Goal: Check status: Check status

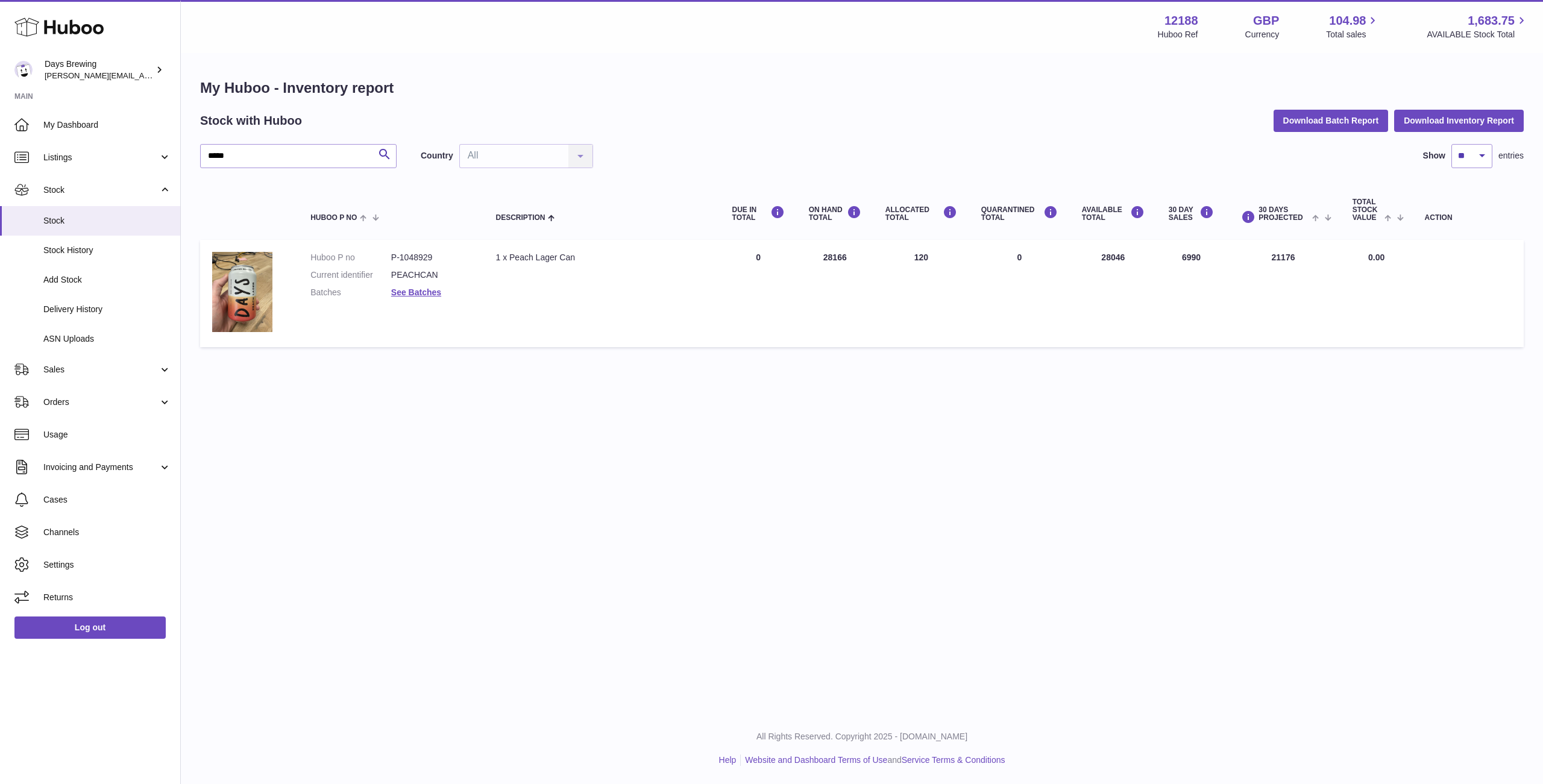
click at [77, 361] on link "Sales" at bounding box center [90, 369] width 181 height 32
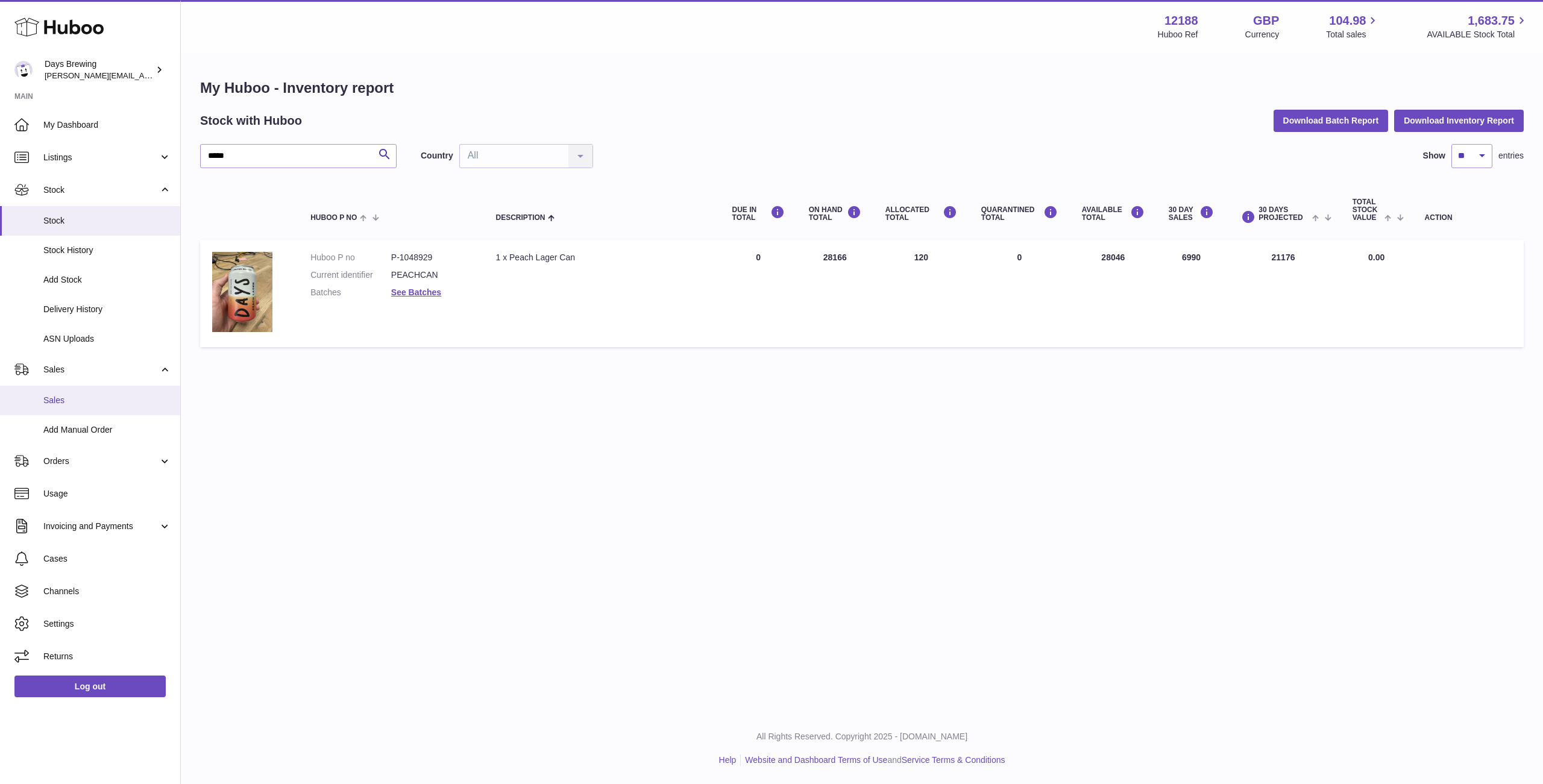
click at [73, 402] on span "Sales" at bounding box center [107, 400] width 128 height 12
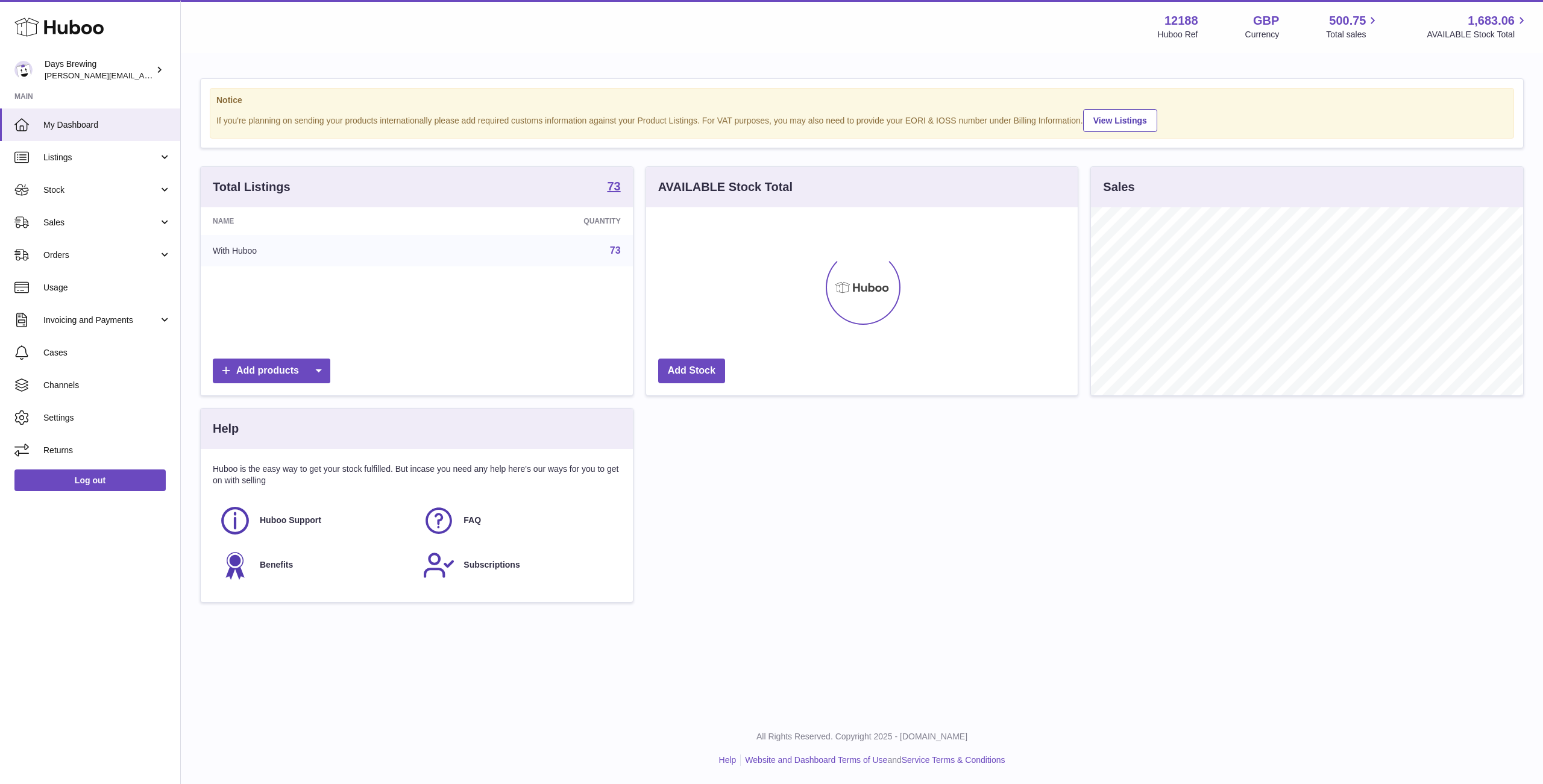
scroll to position [188, 432]
click at [114, 222] on span "Sales" at bounding box center [101, 223] width 115 height 12
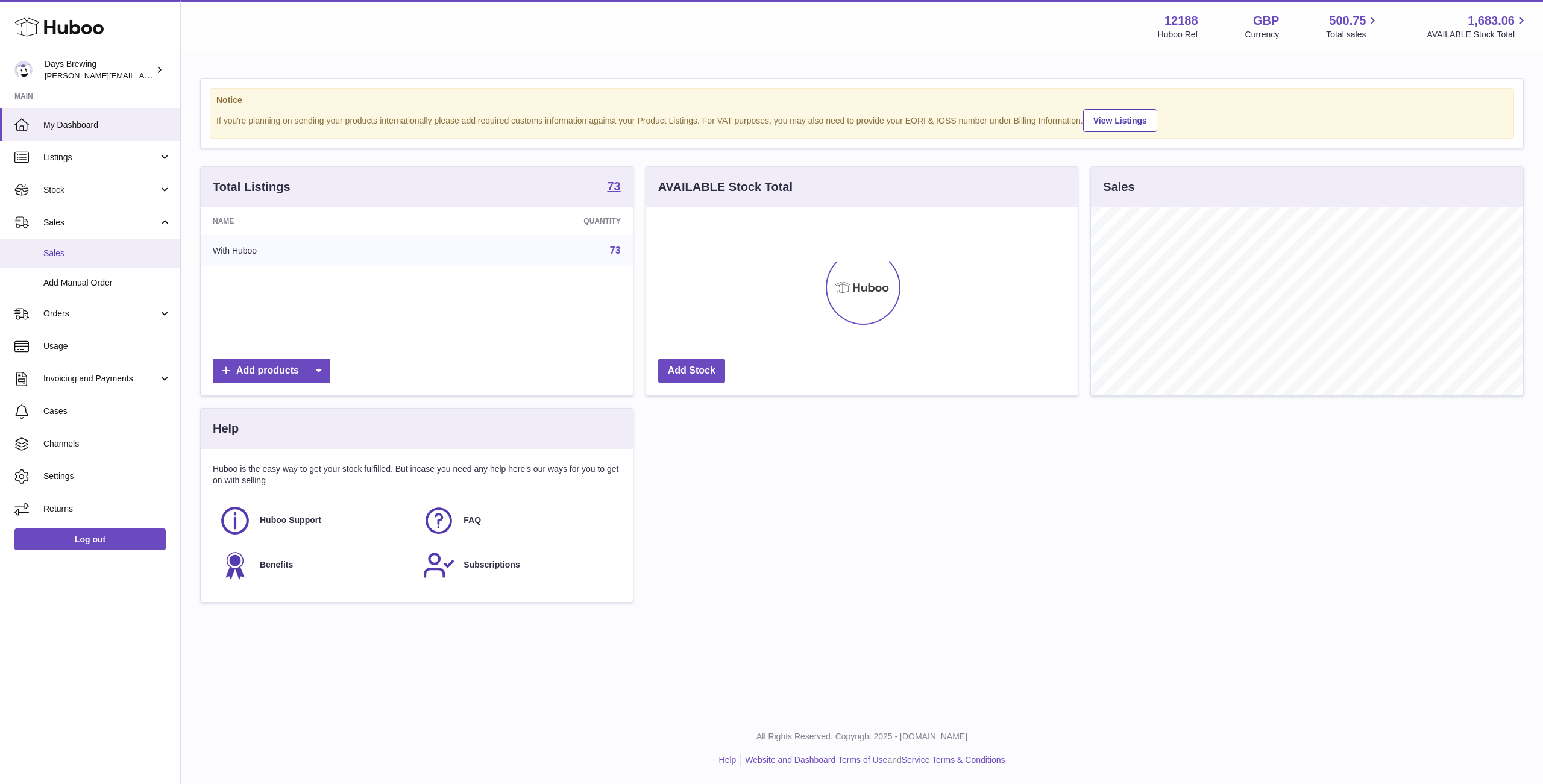
click at [90, 257] on span "Sales" at bounding box center [107, 253] width 128 height 12
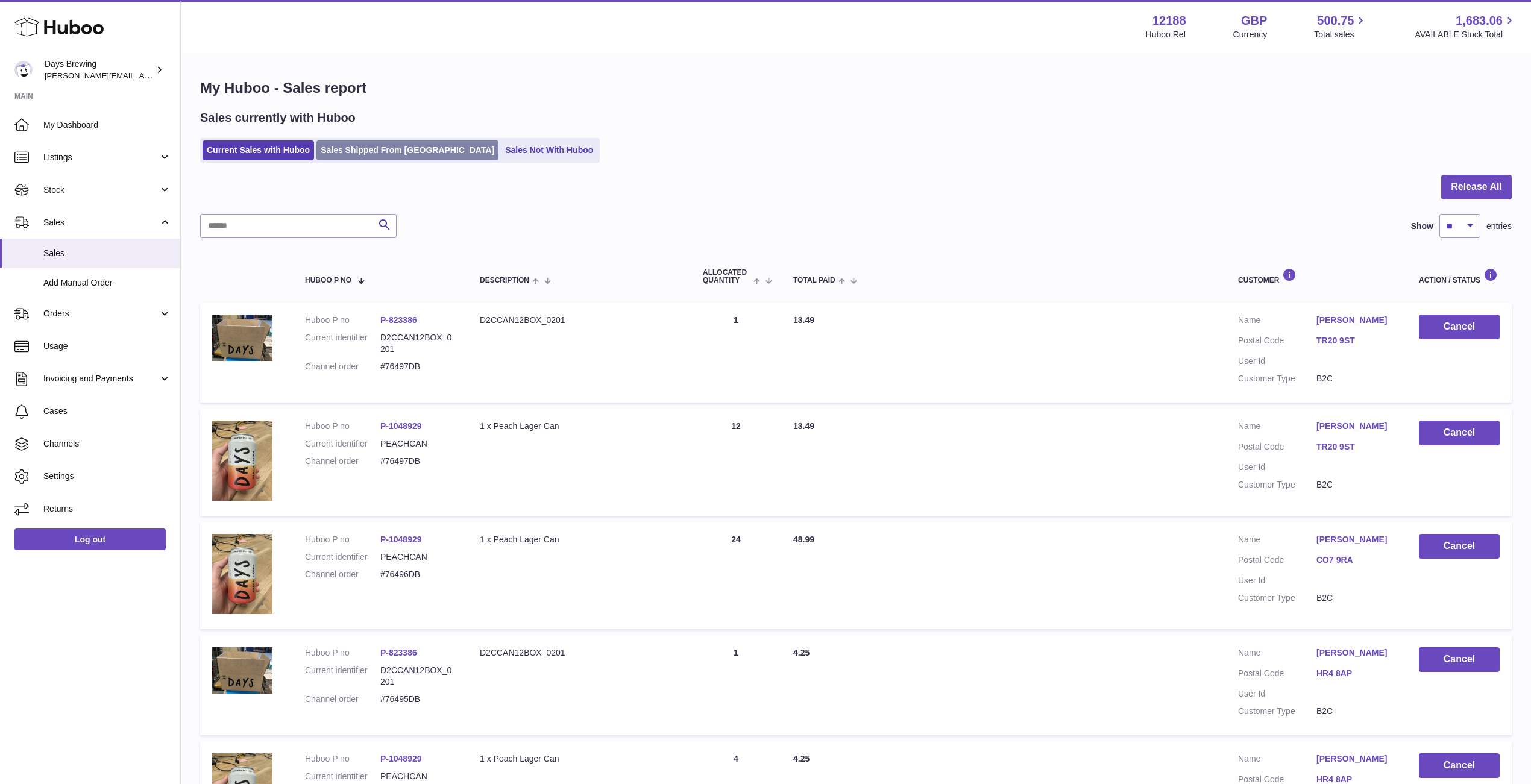
click at [387, 145] on link "Sales Shipped From [GEOGRAPHIC_DATA]" at bounding box center [408, 150] width 182 height 20
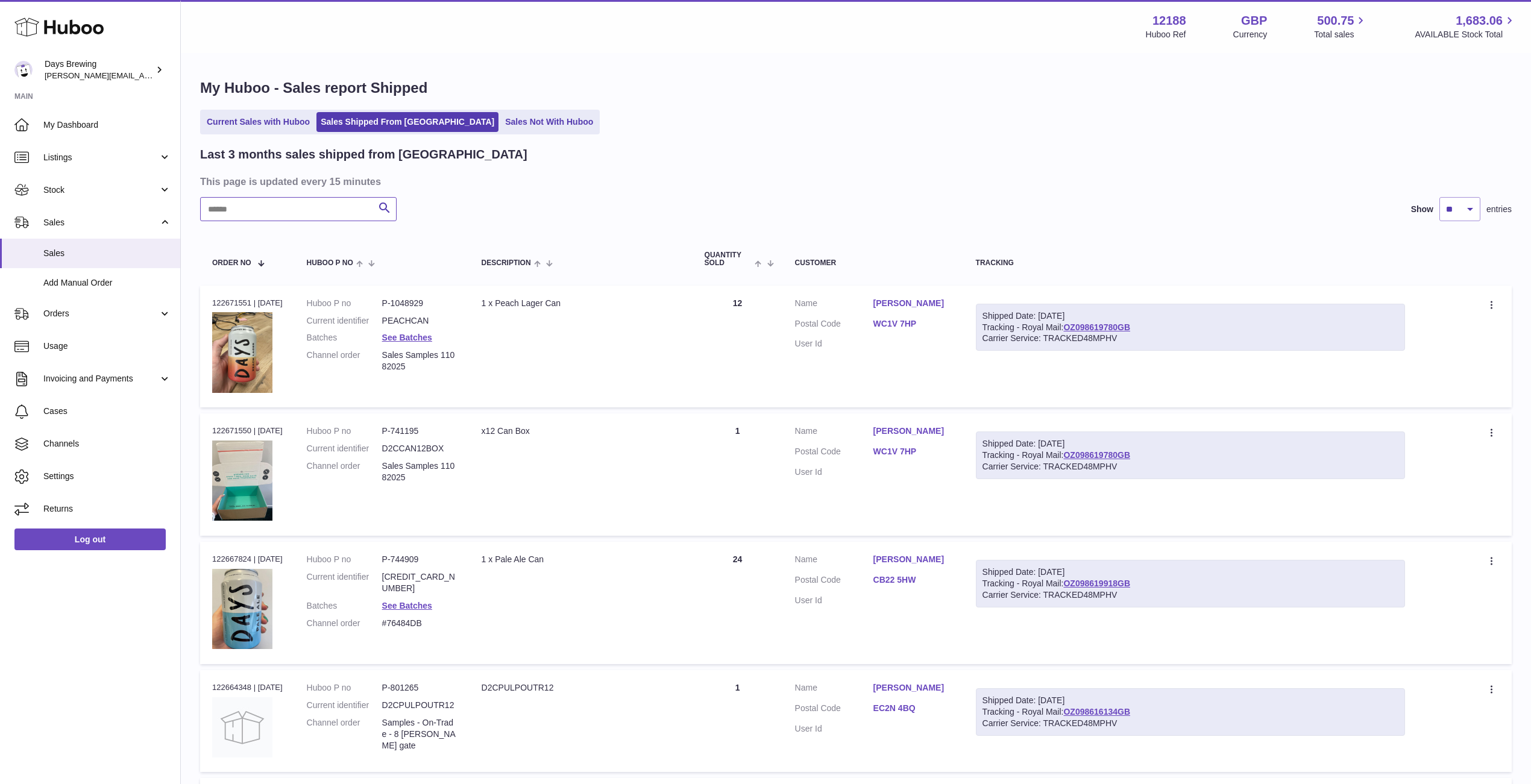
click at [292, 213] on input "text" at bounding box center [299, 208] width 197 height 24
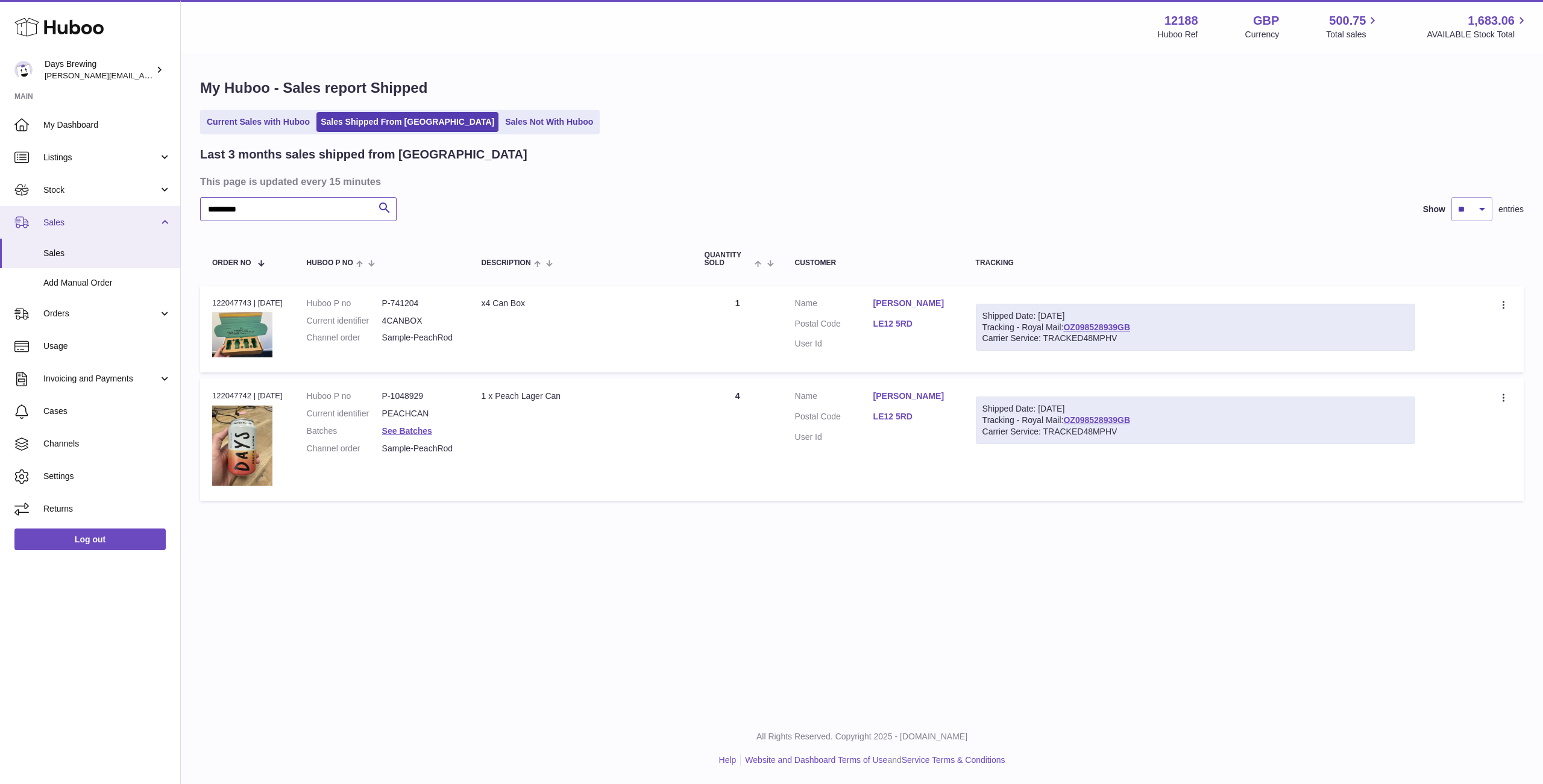
drag, startPoint x: 270, startPoint y: 214, endPoint x: 177, endPoint y: 214, distance: 93.0
click at [176, 214] on div "Huboo Days Brewing [PERSON_NAME][EMAIL_ADDRESS][DOMAIN_NAME] Main My Dashboard …" at bounding box center [771, 392] width 1543 height 784
type input "***"
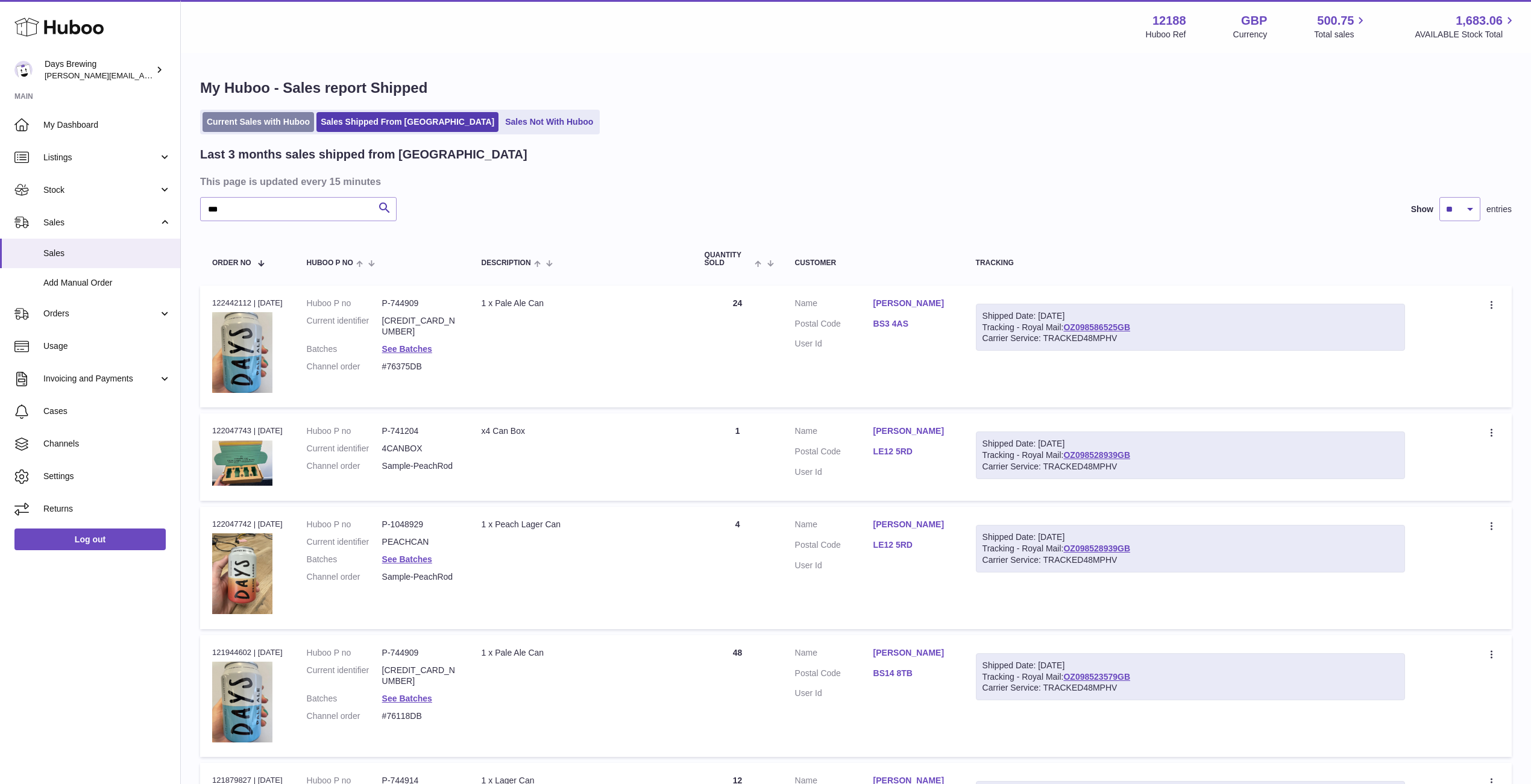
click at [266, 122] on link "Current Sales with Huboo" at bounding box center [258, 122] width 112 height 20
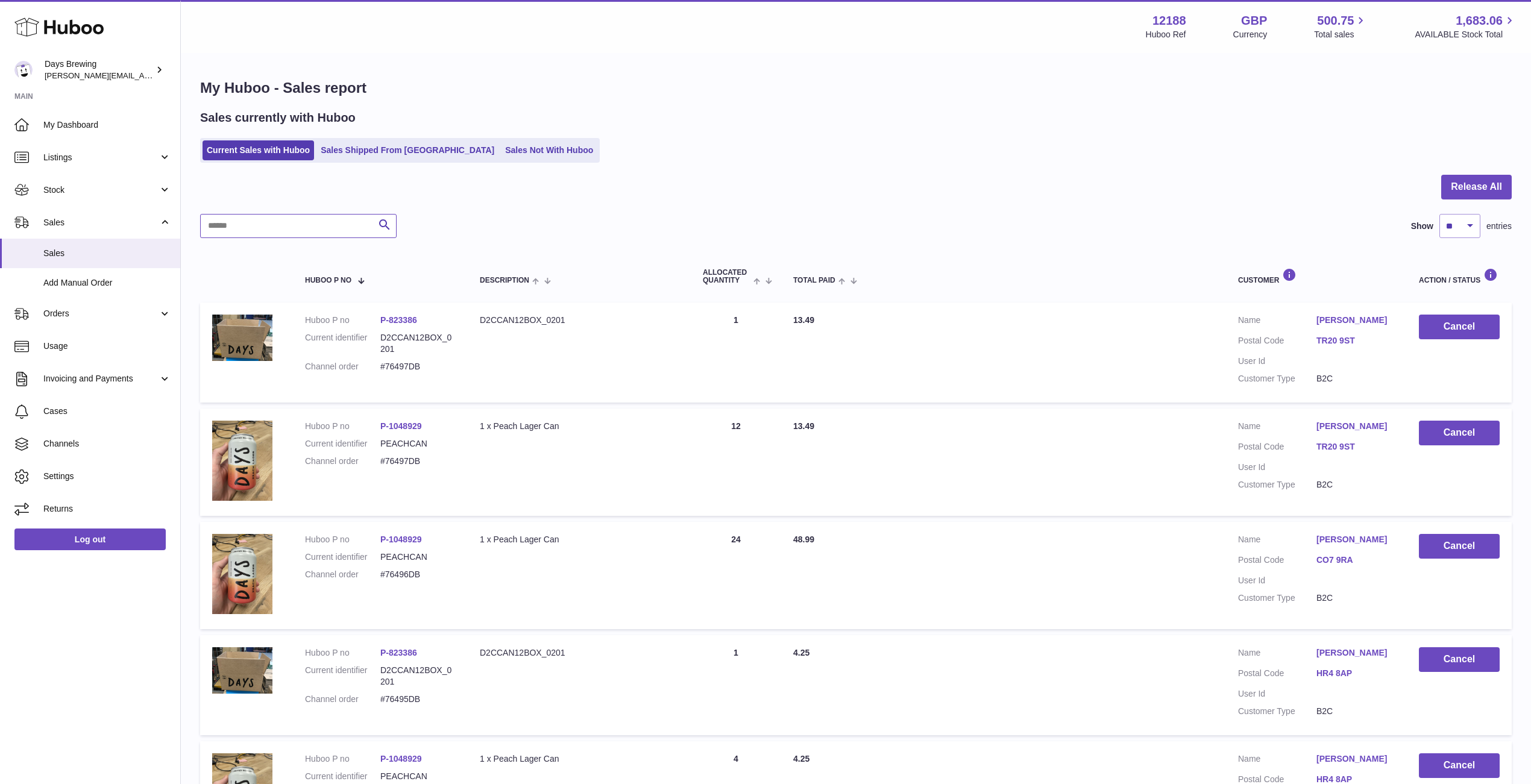
click at [275, 223] on input "text" at bounding box center [299, 225] width 197 height 24
type input "*********"
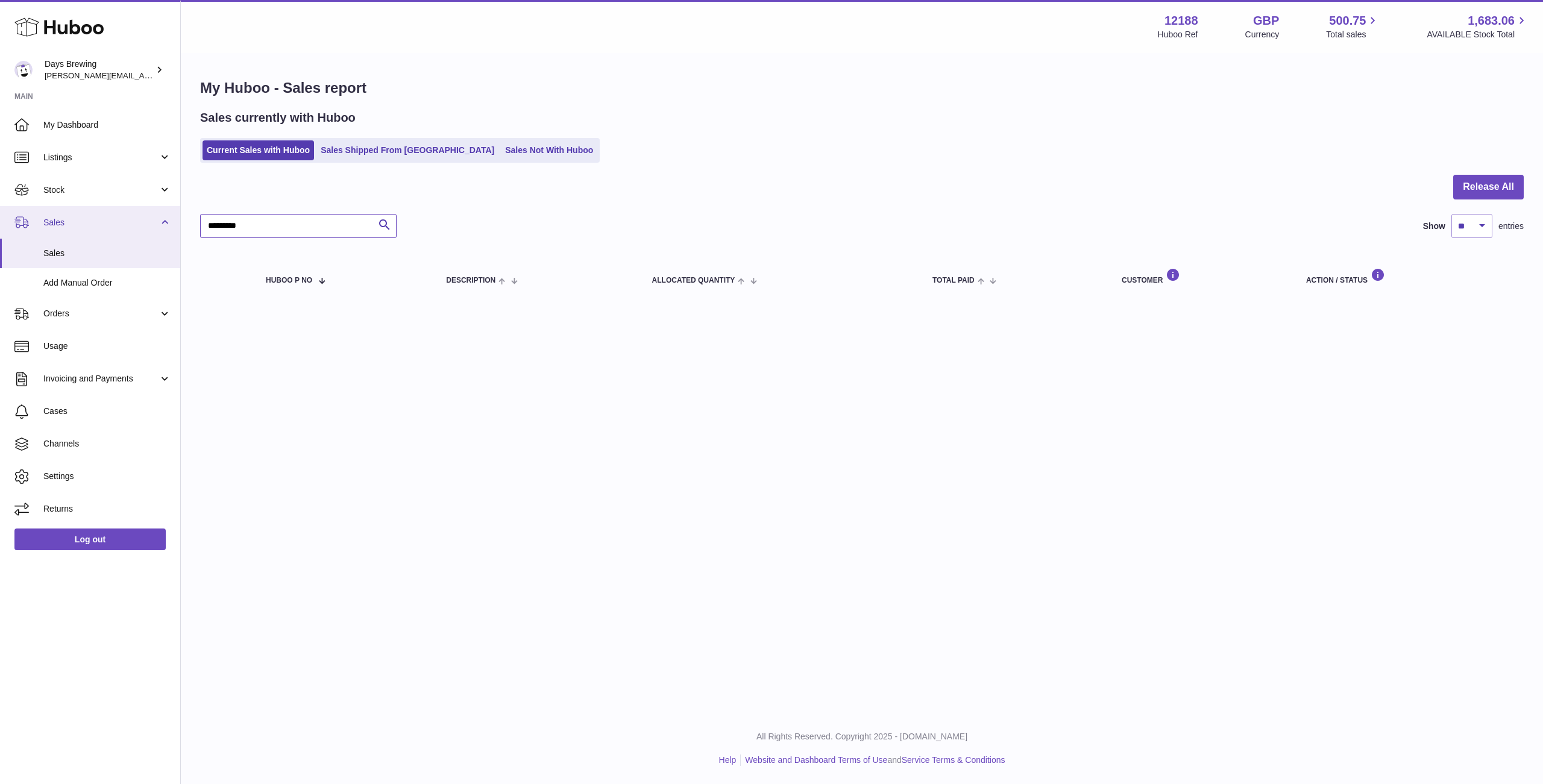
drag, startPoint x: 258, startPoint y: 230, endPoint x: 179, endPoint y: 222, distance: 79.4
click at [179, 222] on div "Huboo Days Brewing [PERSON_NAME][EMAIL_ADDRESS][DOMAIN_NAME] Main My Dashboard …" at bounding box center [771, 392] width 1543 height 784
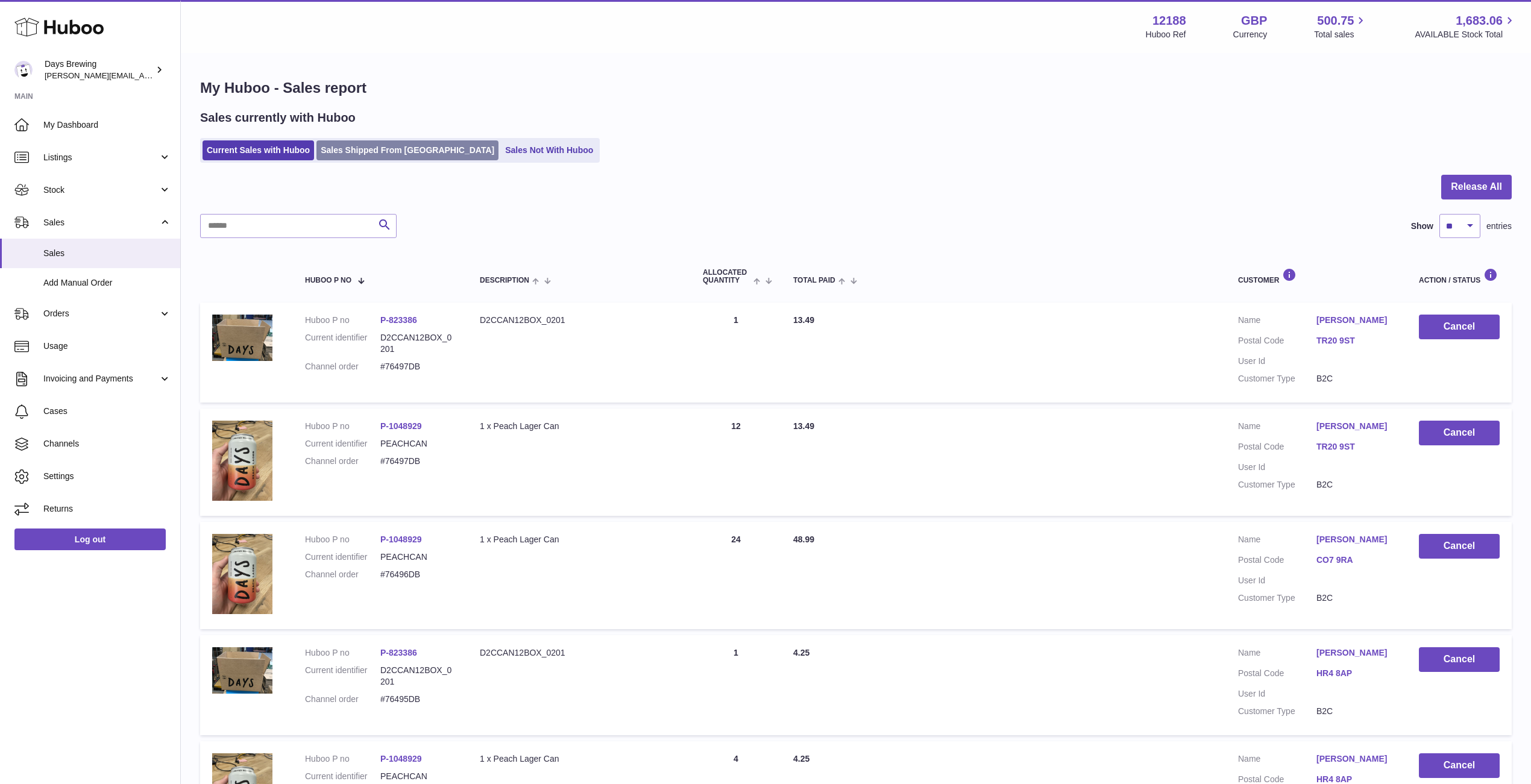
click at [395, 150] on link "Sales Shipped From [GEOGRAPHIC_DATA]" at bounding box center [408, 150] width 182 height 20
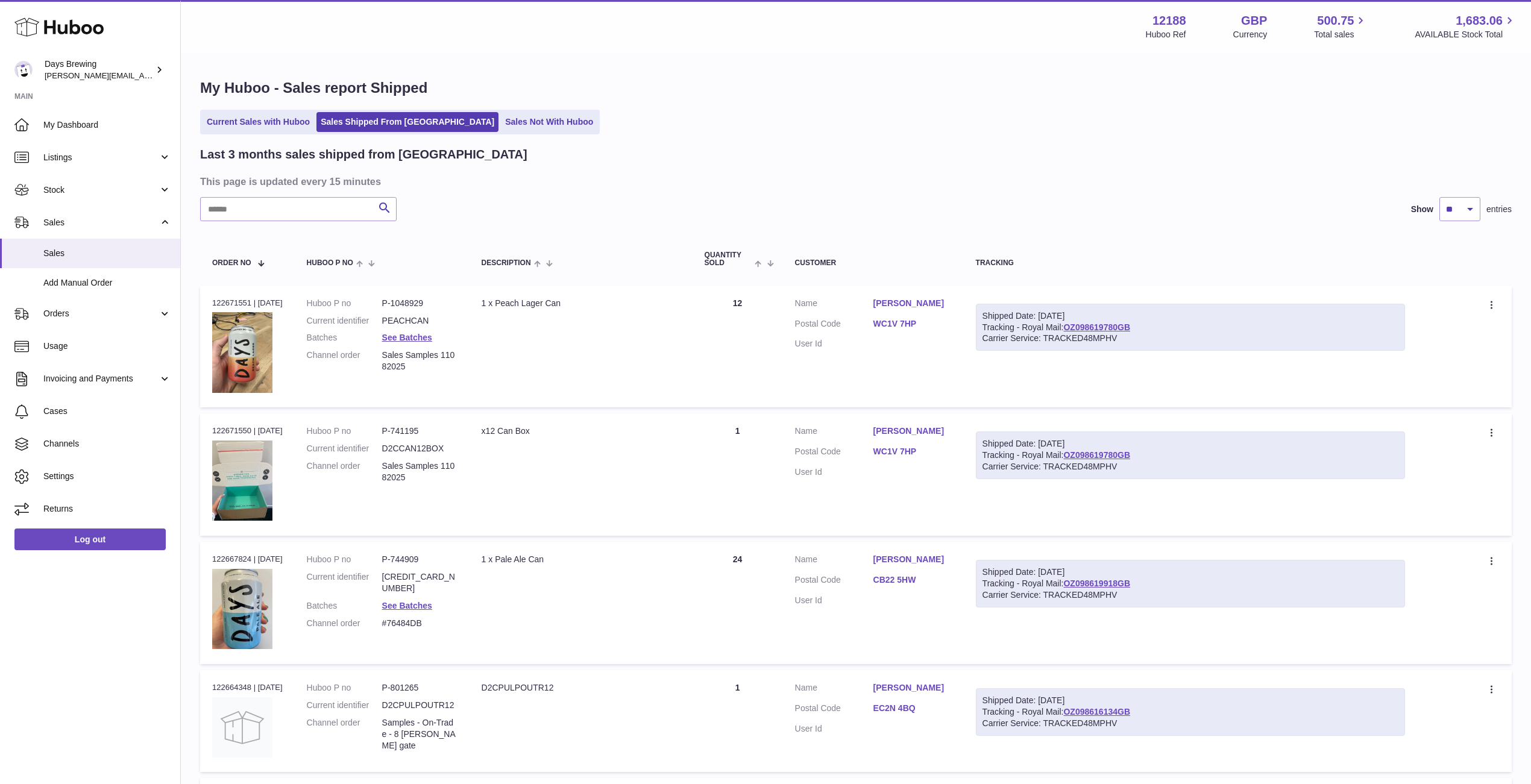
click at [276, 213] on input "text" at bounding box center [299, 208] width 197 height 24
type input "*********"
